Goal: Information Seeking & Learning: Learn about a topic

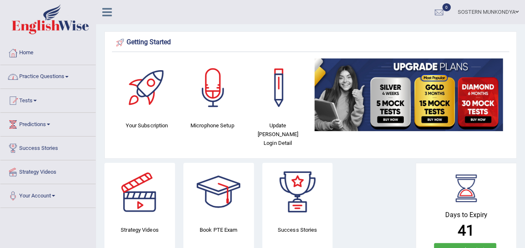
click at [63, 76] on link "Practice Questions" at bounding box center [47, 75] width 95 height 21
click at [63, 76] on link "Practice Questions" at bounding box center [46, 75] width 93 height 21
click at [65, 79] on link "Practice Questions" at bounding box center [47, 75] width 95 height 21
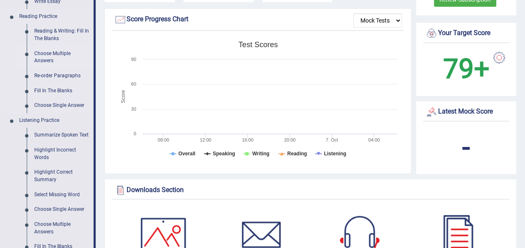
scroll to position [209, 0]
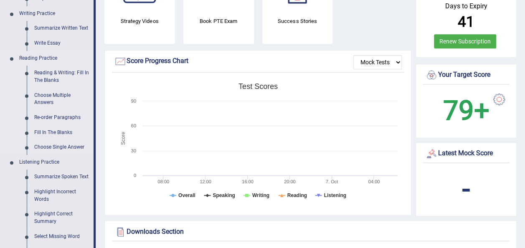
click at [54, 76] on link "Reading & Writing: Fill In The Blanks" at bounding box center [62, 77] width 63 height 22
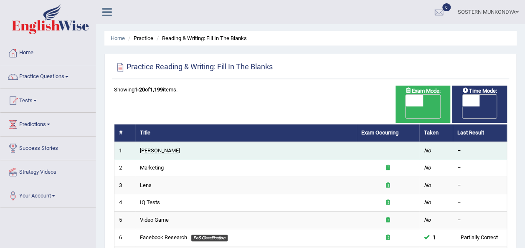
click at [164, 147] on link "[PERSON_NAME]" at bounding box center [160, 150] width 40 height 6
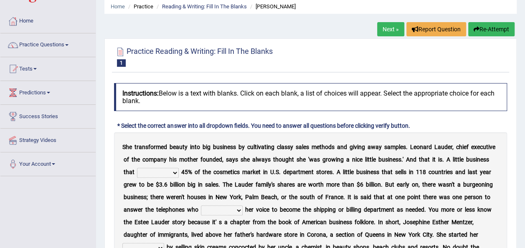
scroll to position [125, 0]
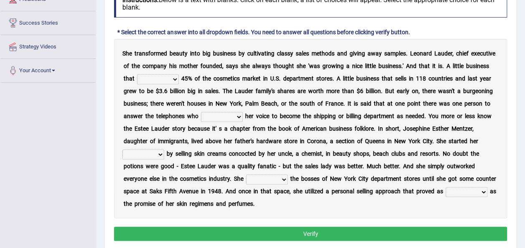
click at [179, 78] on select "has controls makes maintains" at bounding box center [158, 79] width 42 height 10
select select "controls"
click at [163, 74] on select "has controls makes maintains" at bounding box center [158, 79] width 42 height 10
click at [243, 117] on select "switched changed raised used" at bounding box center [222, 117] width 42 height 10
select select "used"
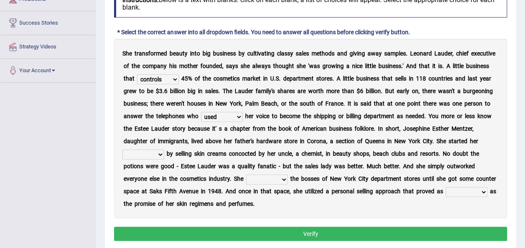
click at [243, 112] on select "switched changed raised used" at bounding box center [222, 117] width 42 height 10
click at [164, 155] on select "job institute companion enterprise" at bounding box center [143, 155] width 42 height 10
select select "enterprise"
click at [156, 150] on select "job institute companion enterprise" at bounding box center [143, 155] width 42 height 10
click at [288, 179] on select "stated bridged stalked heaved" at bounding box center [267, 180] width 42 height 10
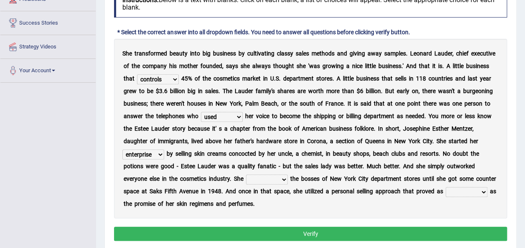
select select "stalked"
click at [280, 175] on select "stated bridged stalked heaved" at bounding box center [267, 180] width 42 height 10
click at [446, 197] on select "potent ruthless potential expensive" at bounding box center [467, 192] width 42 height 10
select select "potential"
click at [446, 197] on select "potent ruthless potential expensive" at bounding box center [467, 192] width 42 height 10
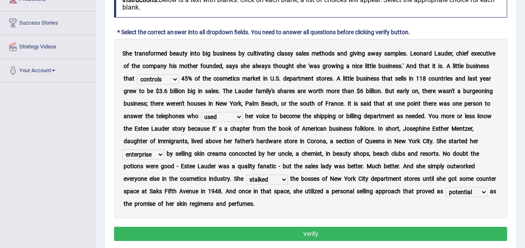
click at [446, 197] on select "potent ruthless potential expensive" at bounding box center [467, 192] width 42 height 10
click at [331, 217] on div "S h e t r a n s f o r m e d b e a u t y i n t o b i g b u s i n e s s b y c u l…" at bounding box center [310, 129] width 393 height 180
click at [244, 234] on button "Verify" at bounding box center [310, 234] width 393 height 14
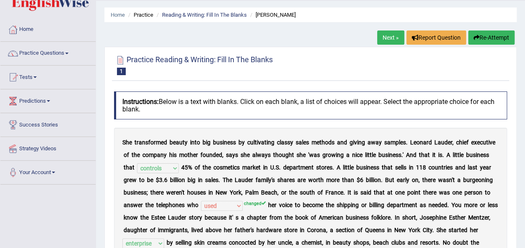
scroll to position [23, 0]
click at [61, 52] on link "Practice Questions" at bounding box center [47, 52] width 95 height 21
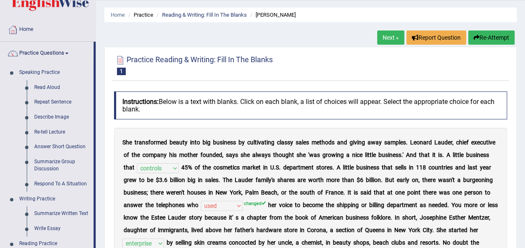
scroll to position [0, 0]
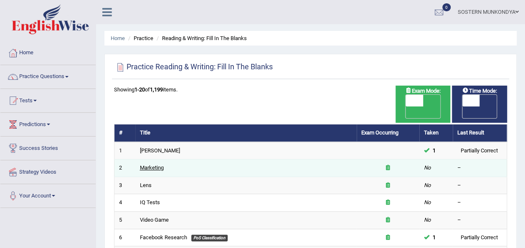
click at [156, 165] on link "Marketing" at bounding box center [152, 168] width 24 height 6
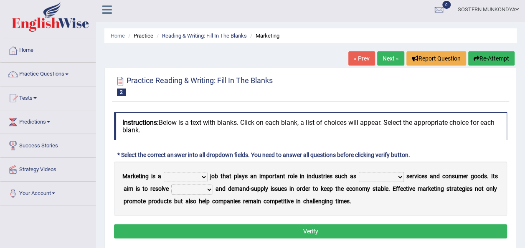
scroll to position [84, 0]
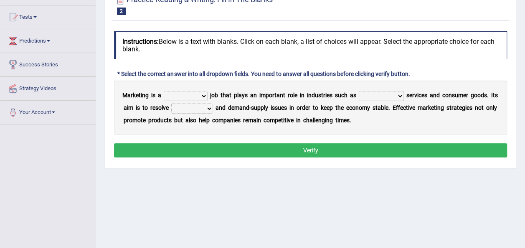
drag, startPoint x: 201, startPoint y: 96, endPoint x: 194, endPoint y: 98, distance: 6.6
click at [197, 98] on select "professional flexible parochial descriptive" at bounding box center [186, 96] width 44 height 10
select select "professional"
click at [164, 91] on select "professional flexible parochial descriptive" at bounding box center [186, 96] width 44 height 10
click at [404, 97] on select "civil financial conventional foremost" at bounding box center [381, 96] width 45 height 10
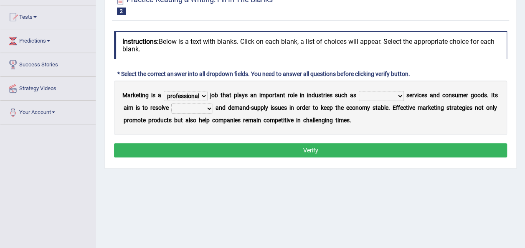
select select "financial"
click at [363, 91] on select "civil financial conventional foremost" at bounding box center [381, 96] width 45 height 10
click at [213, 108] on select "imbalance excess symmetry budget" at bounding box center [192, 109] width 42 height 10
select select "symmetry"
click at [183, 104] on select "imbalance excess symmetry budget" at bounding box center [192, 109] width 42 height 10
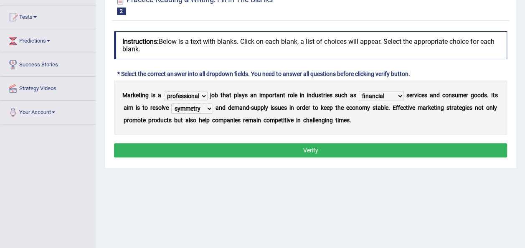
click at [300, 150] on button "Verify" at bounding box center [310, 150] width 393 height 14
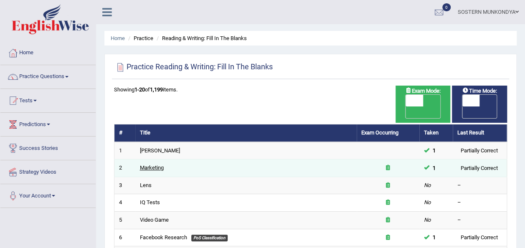
click at [145, 165] on link "Marketing" at bounding box center [152, 168] width 24 height 6
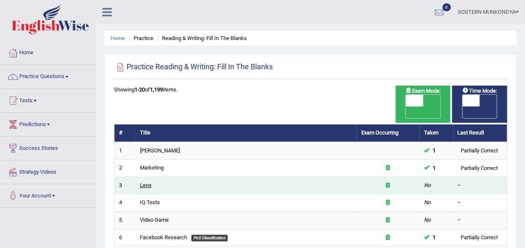
click at [147, 182] on link "Lens" at bounding box center [146, 185] width 12 height 6
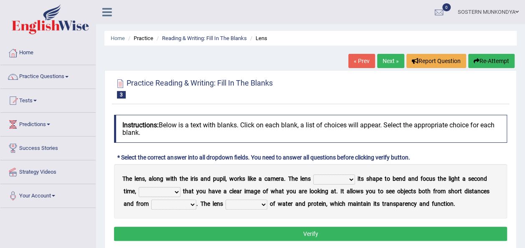
click at [350, 182] on select "adjusts shows selects presents" at bounding box center [334, 180] width 42 height 10
select select "adjusts"
click at [319, 175] on select "adjusts shows selects presents" at bounding box center [334, 180] width 42 height 10
click at [176, 193] on select "ensures to ensure ensure ensured" at bounding box center [160, 192] width 42 height 10
click at [181, 219] on div "Instructions: Below is a text with blanks. Click on each blank, a list of choic…" at bounding box center [310, 179] width 397 height 137
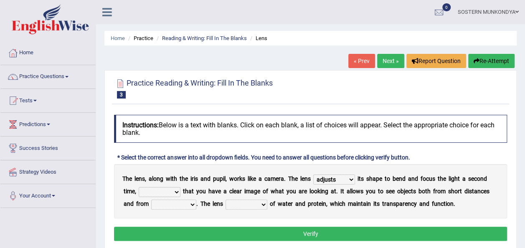
click at [175, 191] on select "ensures to ensure ensure ensured" at bounding box center [160, 192] width 42 height 10
select select "to ensure"
click at [139, 187] on select "ensures to ensure ensure ensured" at bounding box center [160, 192] width 42 height 10
click at [191, 205] on select "far away in between further apart all along" at bounding box center [173, 205] width 45 height 10
select select "further apart"
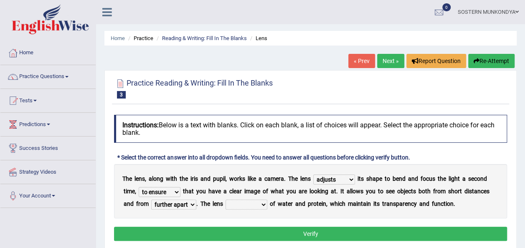
click at [151, 200] on select "far away in between further apart all along" at bounding box center [173, 205] width 45 height 10
click at [259, 204] on select "constitutes comprises composes consists" at bounding box center [247, 205] width 42 height 10
select select "consists"
click at [226, 200] on select "constitutes comprises composes consists" at bounding box center [247, 205] width 42 height 10
click at [274, 237] on button "Verify" at bounding box center [310, 234] width 393 height 14
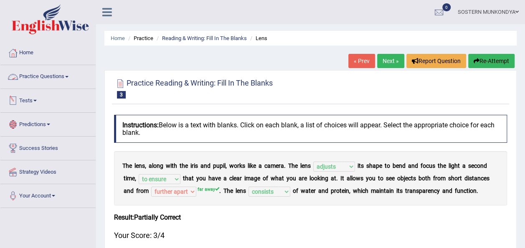
click at [61, 73] on link "Practice Questions" at bounding box center [47, 75] width 95 height 21
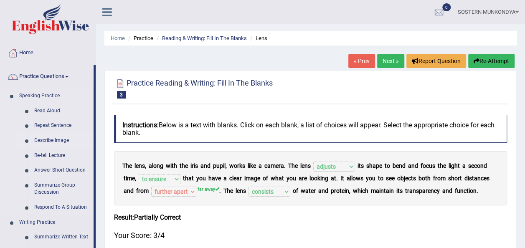
click at [66, 139] on link "Describe Image" at bounding box center [62, 140] width 63 height 15
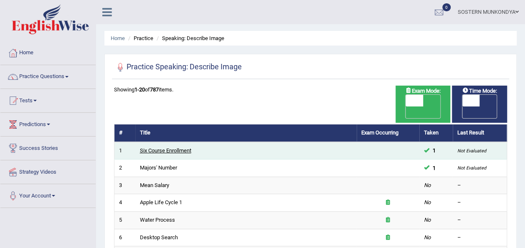
click at [169, 147] on link "Six Course Enrollment" at bounding box center [165, 150] width 51 height 6
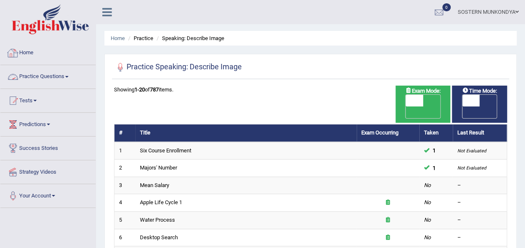
click at [54, 77] on link "Practice Questions" at bounding box center [47, 75] width 95 height 21
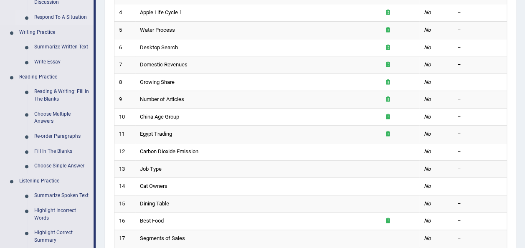
scroll to position [209, 0]
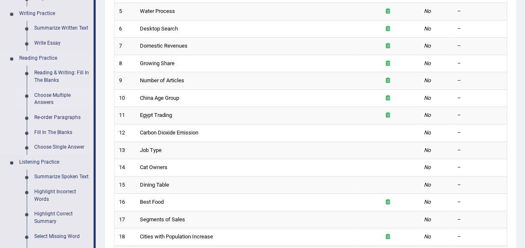
click at [64, 95] on link "Choose Multiple Answers" at bounding box center [62, 99] width 63 height 22
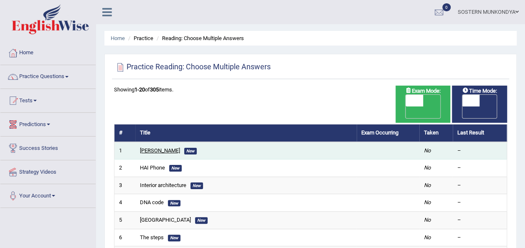
click at [140, 147] on link "[PERSON_NAME]" at bounding box center [160, 150] width 40 height 6
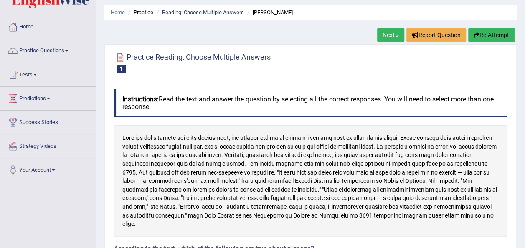
scroll to position [107, 0]
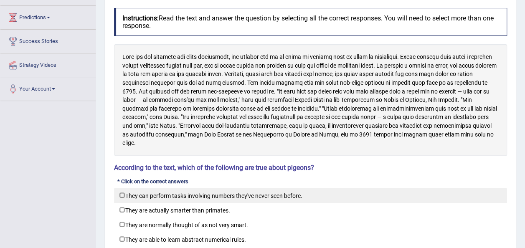
click at [123, 192] on label "They can perform tasks involving numbers they've never seen before." at bounding box center [310, 195] width 393 height 15
checkbox input "true"
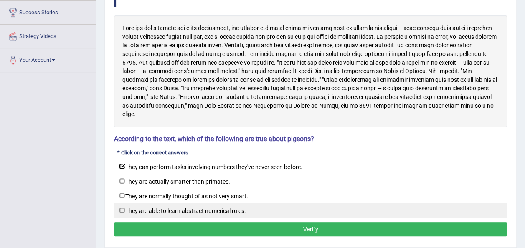
scroll to position [149, 0]
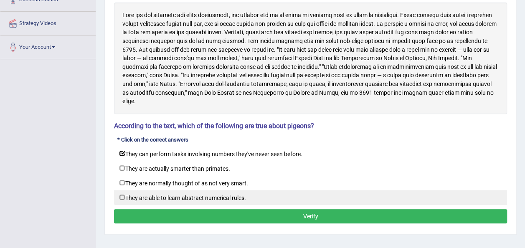
click at [122, 193] on label "They are able to learn abstract numerical rules." at bounding box center [310, 197] width 393 height 15
checkbox input "true"
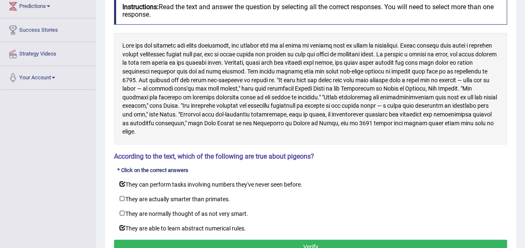
scroll to position [107, 0]
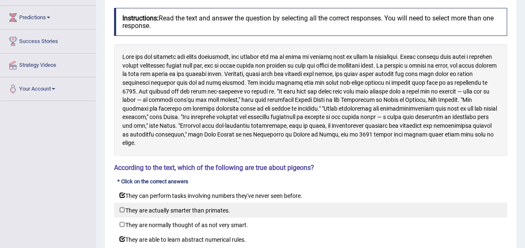
click at [125, 208] on label "They are actually smarter than primates." at bounding box center [310, 210] width 393 height 15
checkbox input "true"
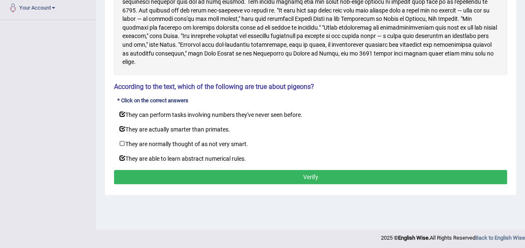
scroll to position [191, 0]
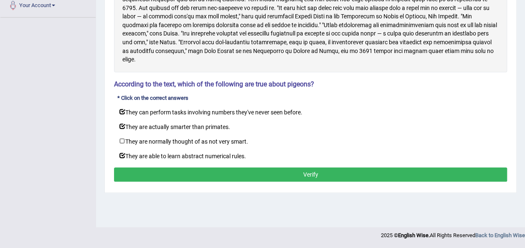
click at [186, 172] on button "Verify" at bounding box center [310, 175] width 393 height 14
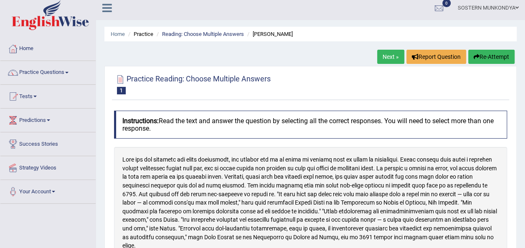
scroll to position [0, 0]
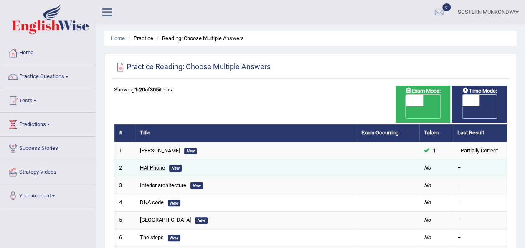
click at [159, 165] on link "HAI Phone" at bounding box center [152, 168] width 25 height 6
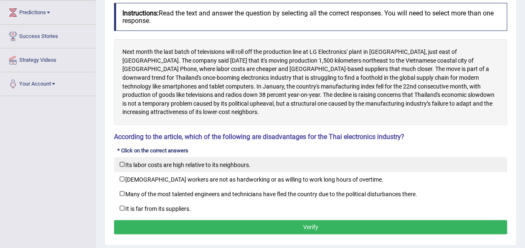
scroll to position [125, 0]
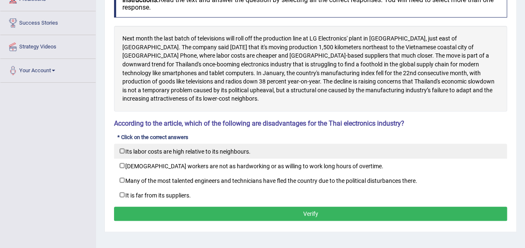
click at [154, 146] on label "Its labor costs are high relative to its neighbours." at bounding box center [310, 151] width 393 height 15
checkbox input "true"
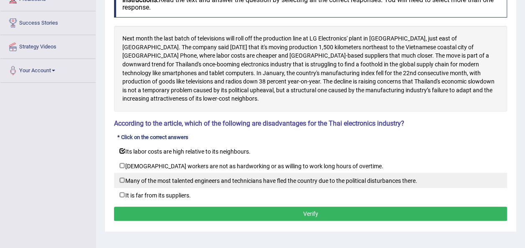
click at [169, 173] on label "Many of the most talented engineers and technicians have fled the country due t…" at bounding box center [310, 180] width 393 height 15
checkbox input "true"
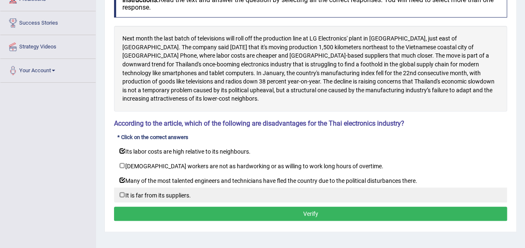
click at [170, 188] on label "It is far from its suppliers." at bounding box center [310, 195] width 393 height 15
checkbox input "true"
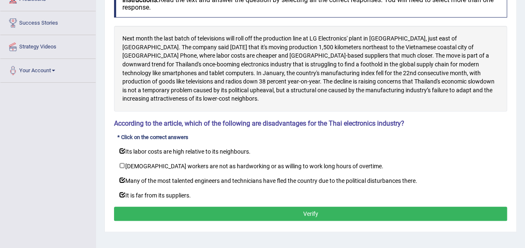
click at [179, 207] on button "Verify" at bounding box center [310, 214] width 393 height 14
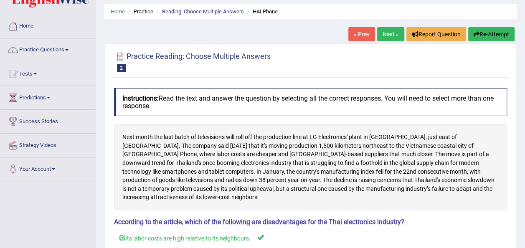
scroll to position [23, 0]
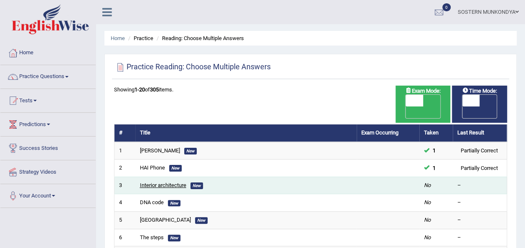
click at [179, 182] on link "Interior architecture" at bounding box center [163, 185] width 46 height 6
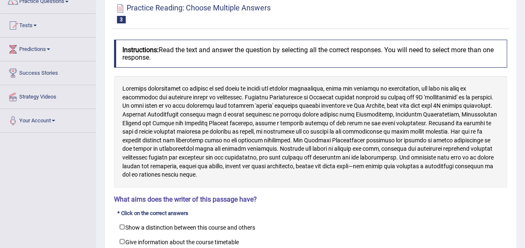
scroll to position [125, 0]
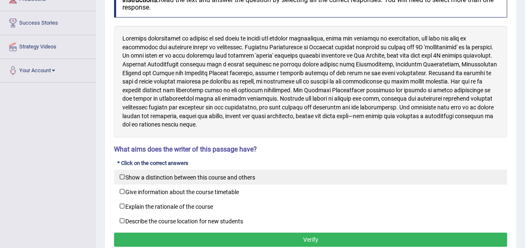
click at [193, 170] on label "Show a distinction between this course and others" at bounding box center [310, 177] width 393 height 15
checkbox input "true"
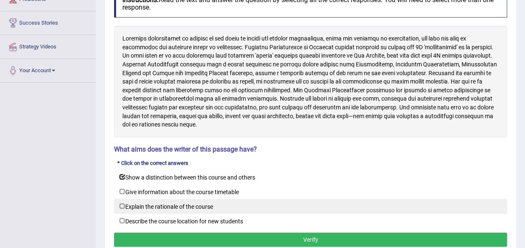
click at [193, 199] on label "Explain the rationale of the course" at bounding box center [310, 206] width 393 height 15
checkbox input "true"
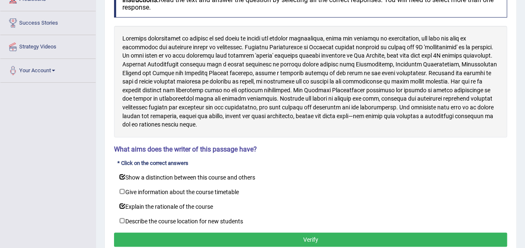
click at [200, 233] on button "Verify" at bounding box center [310, 240] width 393 height 14
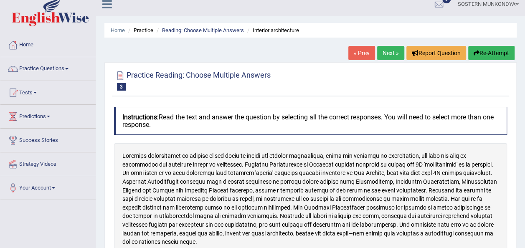
scroll to position [0, 0]
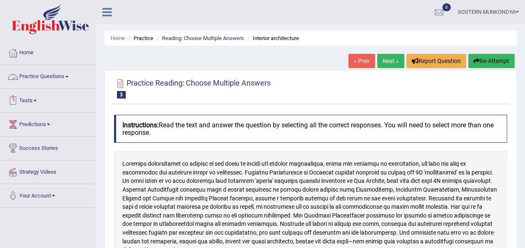
click at [57, 77] on link "Practice Questions" at bounding box center [47, 75] width 95 height 21
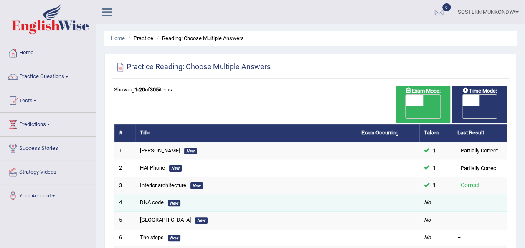
click at [154, 199] on link "DNA code" at bounding box center [152, 202] width 24 height 6
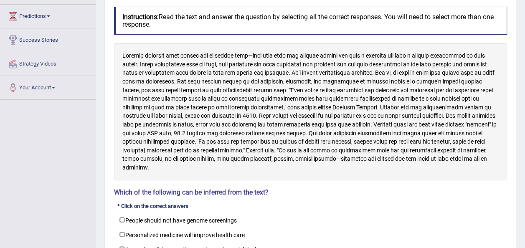
scroll to position [191, 0]
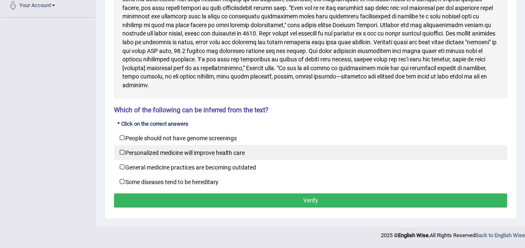
click at [179, 153] on label "Personalized medicine will improve health care" at bounding box center [310, 152] width 393 height 15
checkbox input "true"
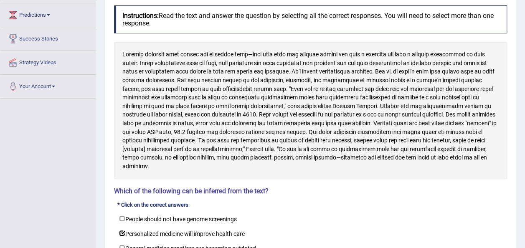
scroll to position [149, 0]
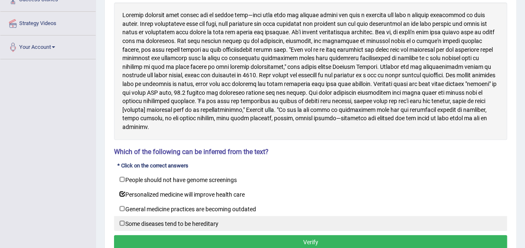
click at [178, 223] on label "Some diseases tend to be hereditary" at bounding box center [310, 223] width 393 height 15
checkbox input "true"
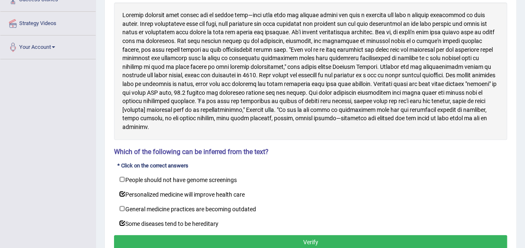
click at [191, 238] on button "Verify" at bounding box center [310, 242] width 393 height 14
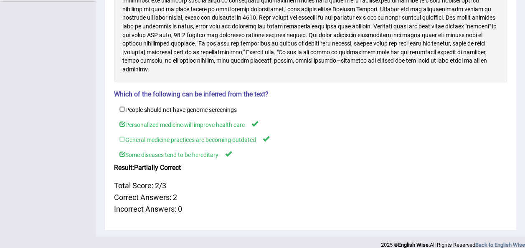
scroll to position [216, 0]
